Goal: Share content: Share content

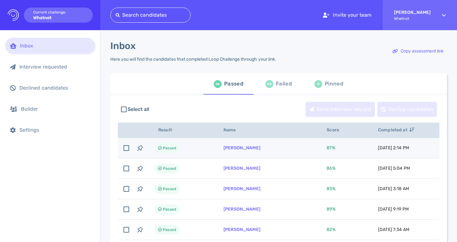
click at [183, 147] on td "Passed" at bounding box center [181, 148] width 69 height 20
checkbox input "true"
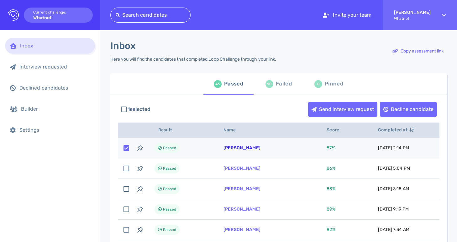
click at [234, 148] on link "[PERSON_NAME]" at bounding box center [242, 147] width 37 height 5
click at [239, 146] on link "[PERSON_NAME]" at bounding box center [242, 147] width 37 height 5
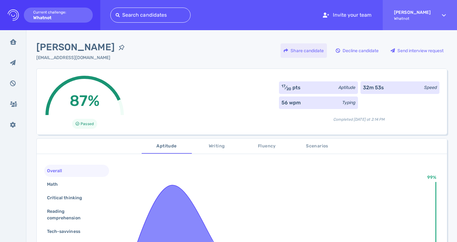
click at [309, 55] on div "Share candidate" at bounding box center [304, 50] width 46 height 14
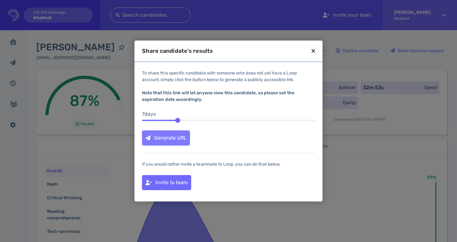
click at [169, 139] on div "Generate URL" at bounding box center [165, 138] width 47 height 14
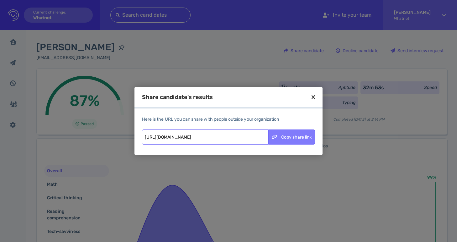
click at [288, 135] on div "Copy share link" at bounding box center [292, 137] width 46 height 14
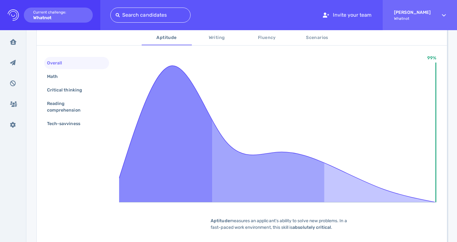
scroll to position [118, 0]
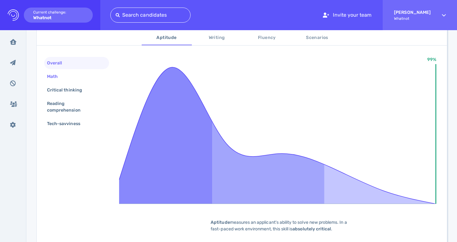
click at [85, 77] on div "Math" at bounding box center [76, 76] width 65 height 12
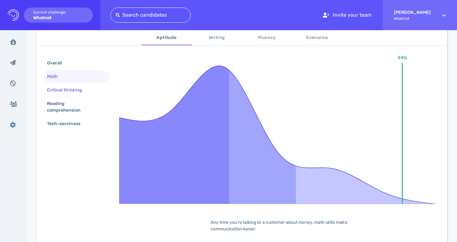
click at [86, 87] on div "Critical thinking" at bounding box center [68, 89] width 44 height 9
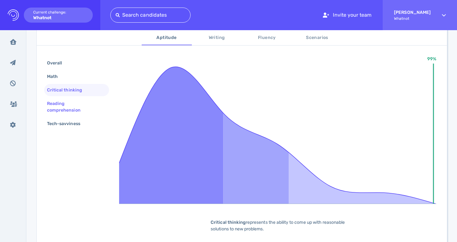
click at [86, 107] on div "Reading comprehension" at bounding box center [74, 107] width 57 height 16
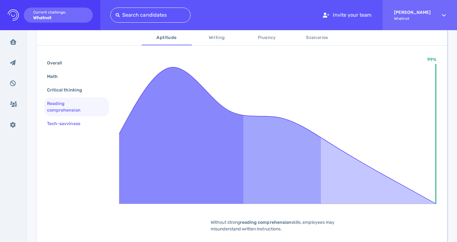
click at [86, 118] on div "Tech-savviness" at bounding box center [76, 123] width 65 height 12
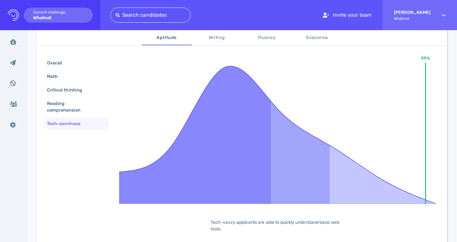
click at [213, 38] on span "Writing" at bounding box center [217, 38] width 43 height 8
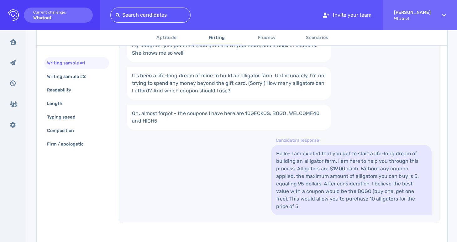
scroll to position [176, 0]
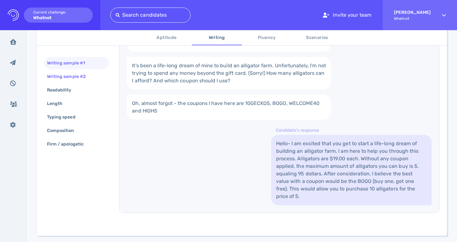
click at [94, 77] on div "Writing sample #2" at bounding box center [76, 76] width 65 height 12
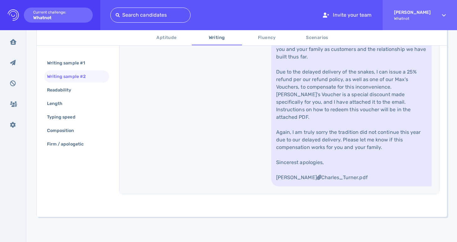
scroll to position [386, 0]
click at [265, 38] on span "Fluency" at bounding box center [267, 38] width 43 height 8
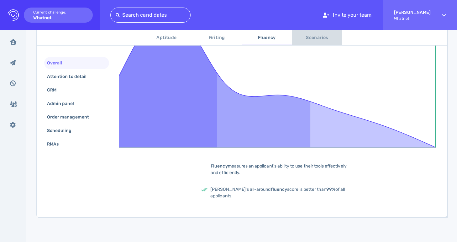
click at [307, 34] on span "Scenarios" at bounding box center [317, 38] width 43 height 8
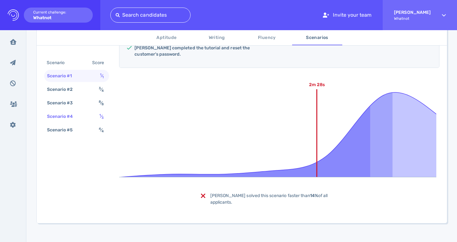
click at [101, 112] on div "1 ⁄ 3" at bounding box center [102, 116] width 9 height 9
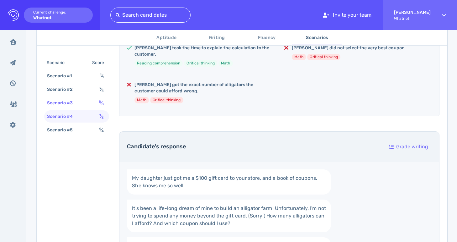
click at [99, 107] on div "8 ⁄ 8" at bounding box center [103, 102] width 10 height 9
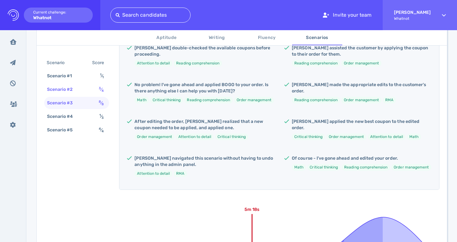
click at [93, 89] on div "Scenario #2 3 ⁄ 4" at bounding box center [76, 89] width 65 height 12
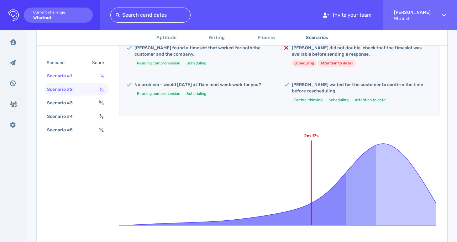
click at [93, 80] on div "Scenario #1 1 ⁄ 1" at bounding box center [76, 76] width 65 height 12
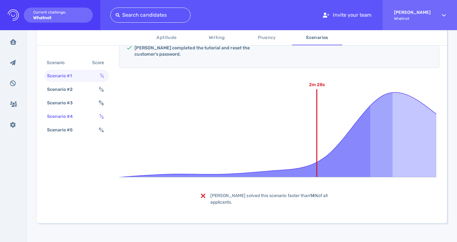
click at [91, 118] on div "Scenario #4 1 ⁄ 3" at bounding box center [76, 116] width 65 height 12
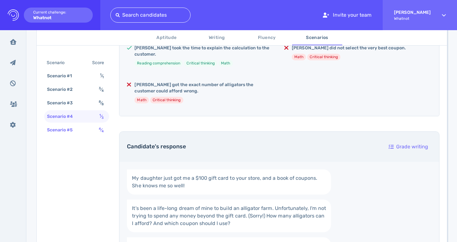
click at [90, 131] on div "Scenario #5 4 ⁄ 4" at bounding box center [76, 130] width 65 height 12
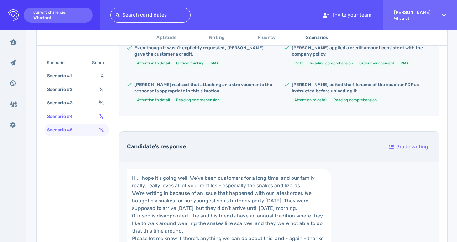
click at [93, 115] on div "Scenario #4 1 ⁄ 3" at bounding box center [76, 116] width 65 height 12
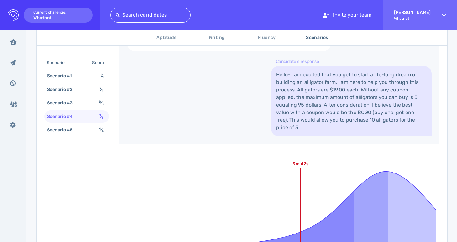
scroll to position [350, 0]
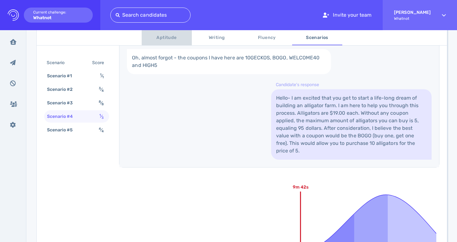
click at [169, 40] on span "Aptitude" at bounding box center [167, 38] width 43 height 8
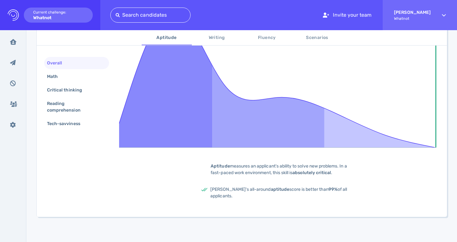
click at [221, 39] on span "Writing" at bounding box center [217, 38] width 43 height 8
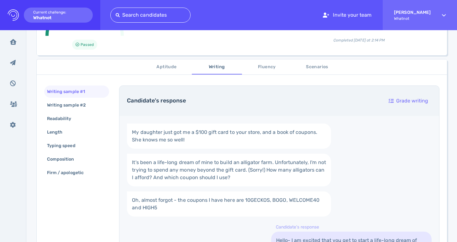
scroll to position [0, 0]
